Goal: Navigation & Orientation: Go to known website

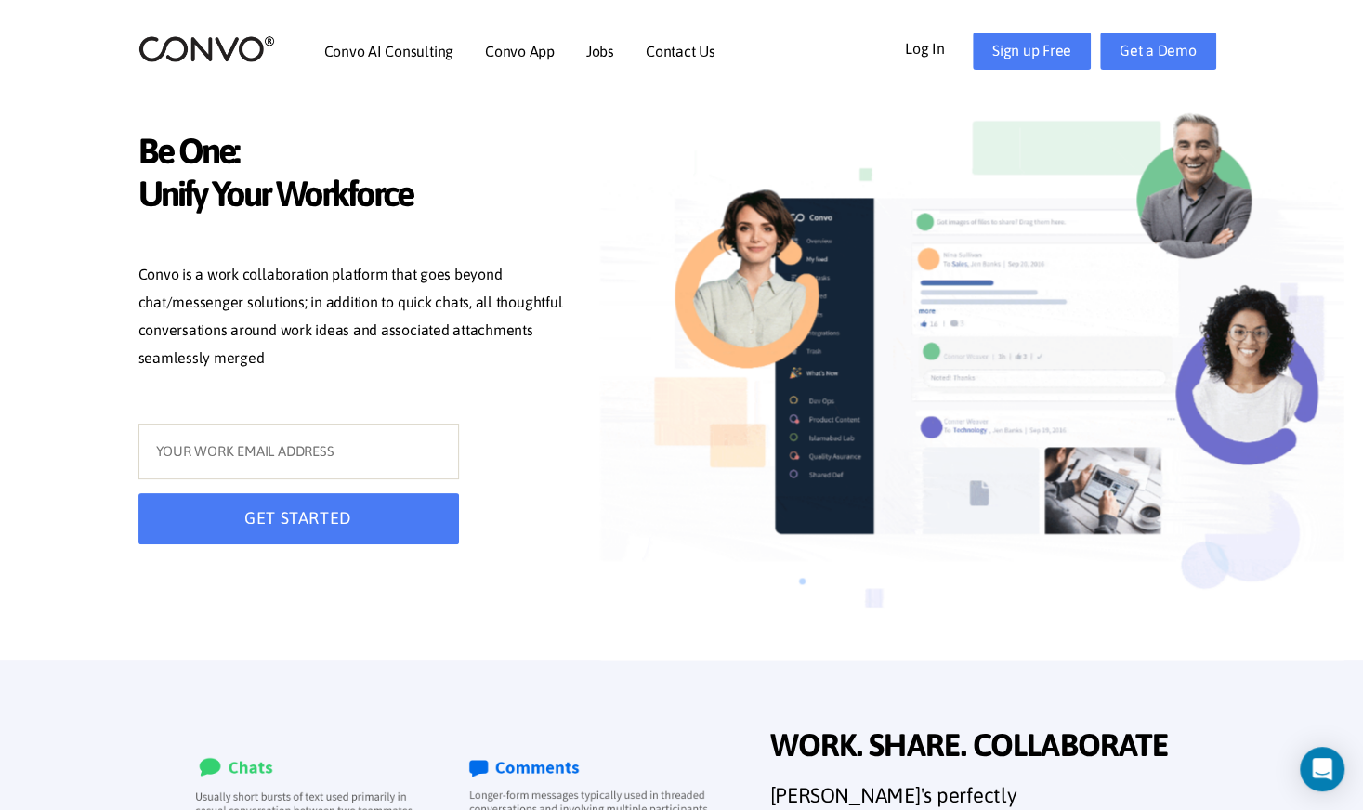
click at [918, 54] on link "Log In" at bounding box center [939, 48] width 68 height 30
